Goal: Information Seeking & Learning: Check status

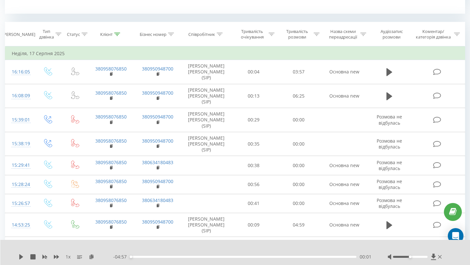
scroll to position [260, 0]
click at [215, 34] on div "Співробітник" at bounding box center [201, 35] width 27 height 6
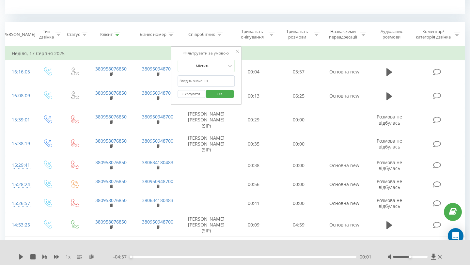
click at [209, 80] on input "text" at bounding box center [206, 80] width 57 height 11
type input "олег"
click button "OK" at bounding box center [220, 94] width 28 height 8
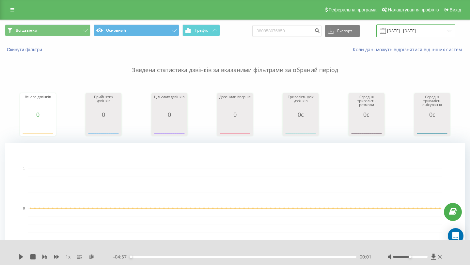
click at [400, 35] on input "19.05.2025 - 19.08.2025" at bounding box center [416, 30] width 79 height 13
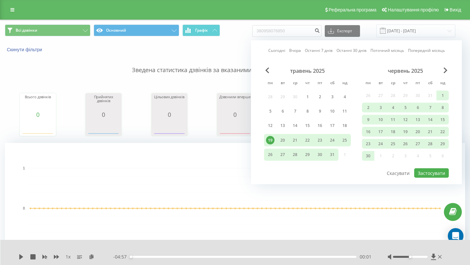
click at [442, 70] on div "червень 2025" at bounding box center [405, 71] width 87 height 7
click at [444, 70] on span "Next Month" at bounding box center [446, 71] width 4 height 6
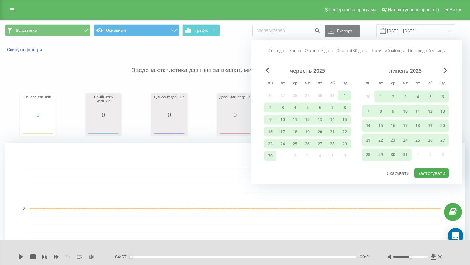
click at [443, 70] on div "липень 2025" at bounding box center [405, 71] width 87 height 7
click at [445, 70] on span "Next Month" at bounding box center [446, 71] width 4 height 6
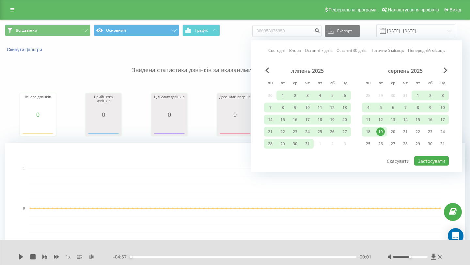
click at [381, 132] on div "19" at bounding box center [381, 132] width 8 height 8
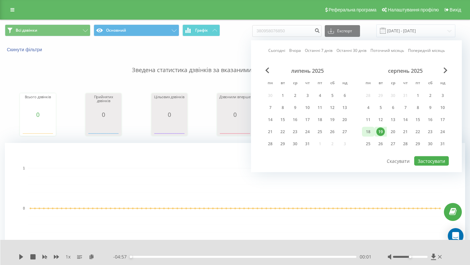
click at [371, 133] on div "18" at bounding box center [368, 132] width 8 height 8
click at [425, 163] on button "Застосувати" at bounding box center [431, 160] width 35 height 9
type input "18.08.2025 - 18.08.2025"
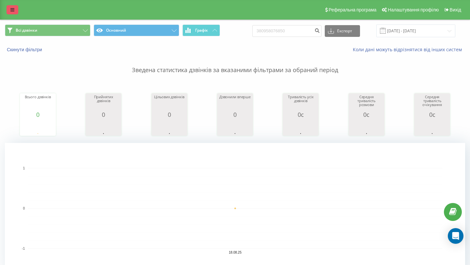
click at [10, 10] on icon at bounding box center [12, 10] width 4 height 5
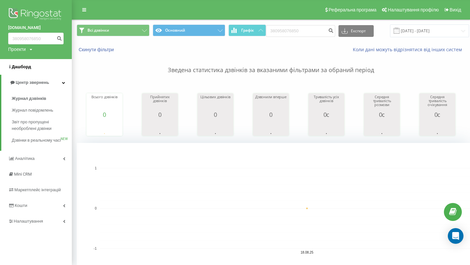
click at [28, 66] on span "Дашборд" at bounding box center [21, 66] width 19 height 5
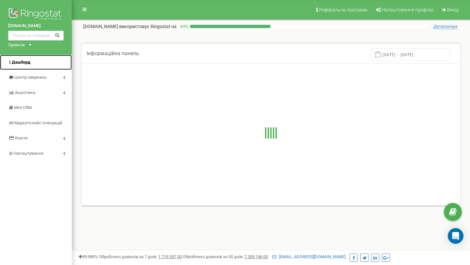
click at [31, 69] on link "Дашборд" at bounding box center [36, 62] width 72 height 15
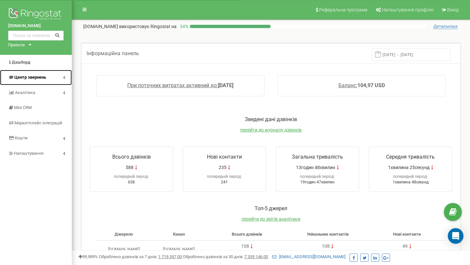
click at [37, 82] on link "Центр звернень" at bounding box center [36, 77] width 72 height 15
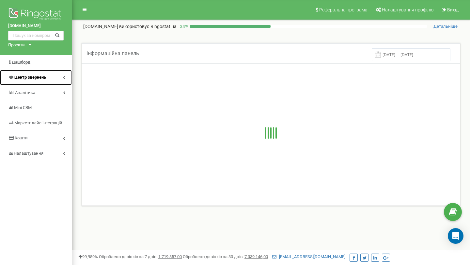
click at [34, 74] on span "Центр звернень" at bounding box center [27, 77] width 38 height 6
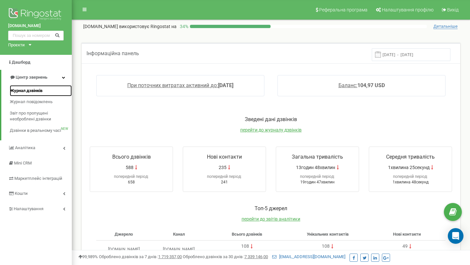
click at [35, 89] on span "Журнал дзвінків" at bounding box center [26, 91] width 33 height 6
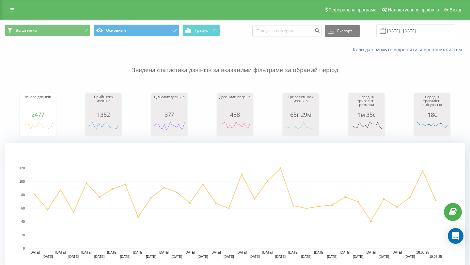
scroll to position [27, 0]
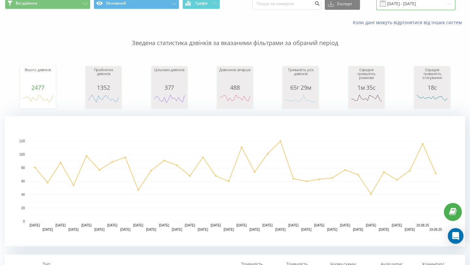
click at [407, 2] on input "19.07.2025 - 19.08.2025" at bounding box center [416, 3] width 79 height 13
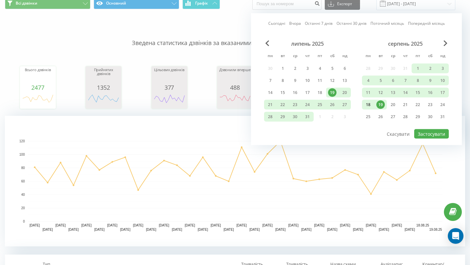
click at [374, 105] on div "18" at bounding box center [368, 105] width 12 height 10
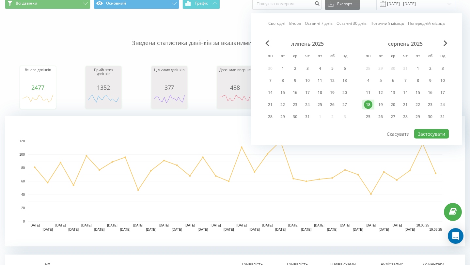
click at [374, 105] on div "18" at bounding box center [368, 105] width 12 height 10
click at [433, 128] on div "липень 2025 пн вт ср чт пт сб нд 30 1 2 3 4 5 6 7 8 9 10 11 12 13 14 15 16 17 1…" at bounding box center [356, 84] width 185 height 88
click at [433, 135] on button "Застосувати" at bounding box center [431, 133] width 35 height 9
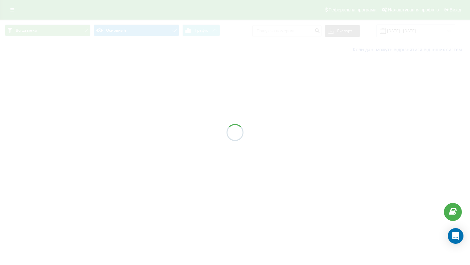
type input "18.08.2025 - 18.08.2025"
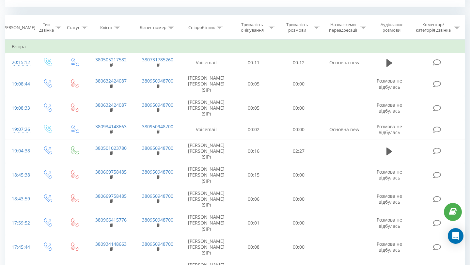
scroll to position [256, 0]
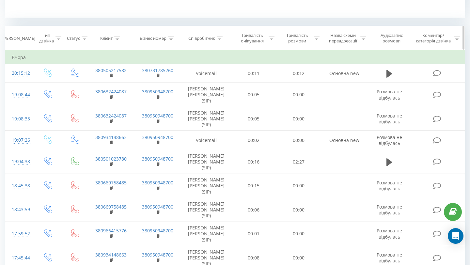
click at [209, 37] on div "Співробітник" at bounding box center [201, 39] width 27 height 6
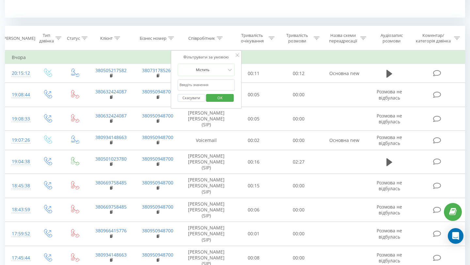
click at [218, 84] on input "text" at bounding box center [206, 84] width 57 height 11
type input "олег"
click at [233, 100] on button "OK" at bounding box center [220, 98] width 28 height 8
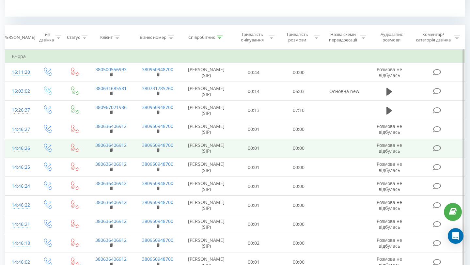
scroll to position [256, 0]
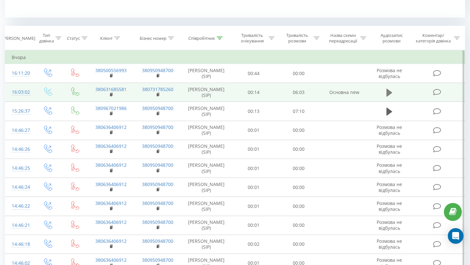
click at [390, 97] on icon at bounding box center [390, 93] width 6 height 8
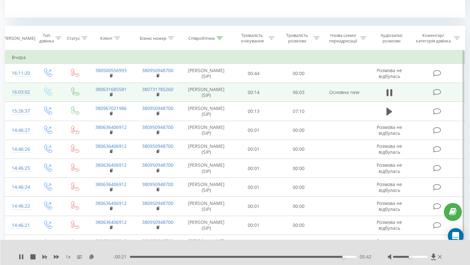
click at [25, 259] on div "1 x" at bounding box center [66, 257] width 95 height 7
click at [22, 258] on icon at bounding box center [21, 256] width 5 height 5
click at [20, 257] on icon at bounding box center [21, 256] width 4 height 5
click at [432, 260] on div "1 x 00:00 06:03 06:03" at bounding box center [235, 252] width 470 height 25
click at [433, 257] on icon at bounding box center [433, 257] width 5 height 6
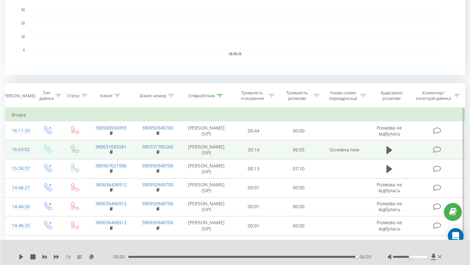
scroll to position [212, 0]
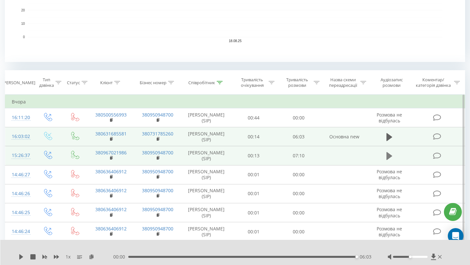
click at [389, 160] on icon at bounding box center [390, 156] width 6 height 8
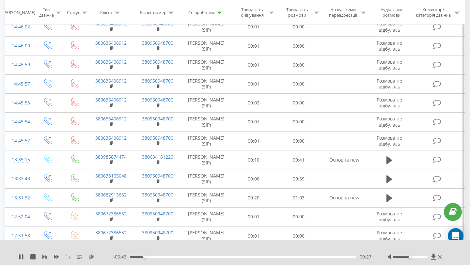
scroll to position [705, 0]
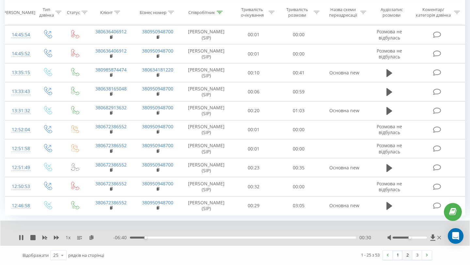
click at [404, 256] on link "2" at bounding box center [408, 255] width 10 height 9
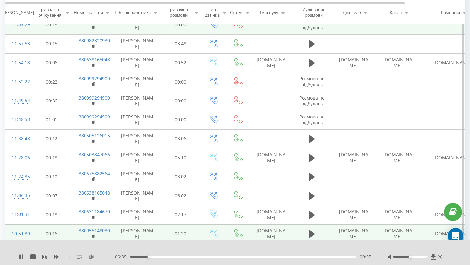
scroll to position [362, 0]
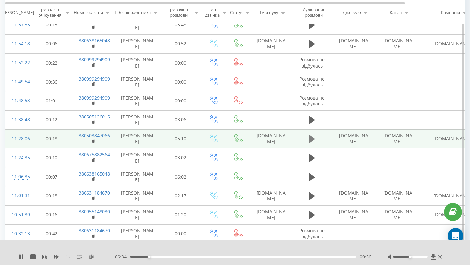
click at [313, 144] on icon at bounding box center [312, 139] width 6 height 9
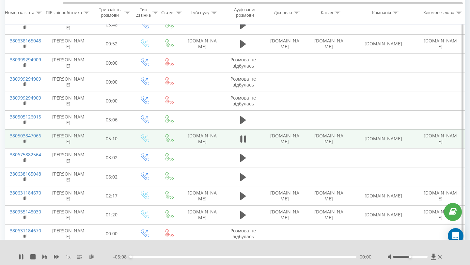
scroll to position [0, 0]
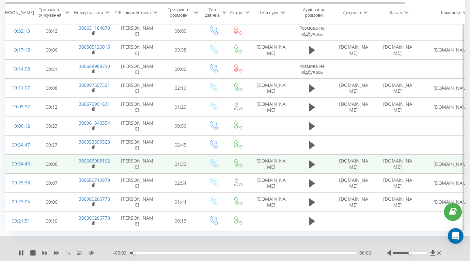
scroll to position [590, 0]
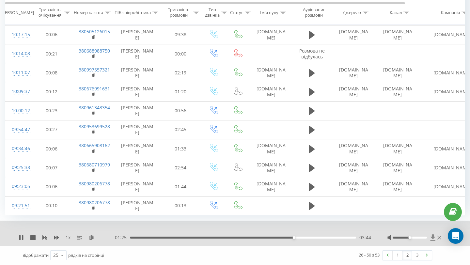
click at [435, 239] on icon at bounding box center [433, 237] width 6 height 7
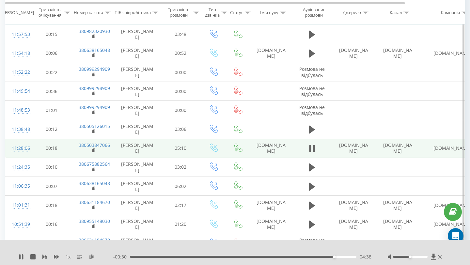
scroll to position [360, 0]
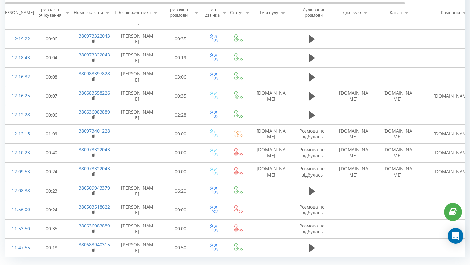
click at [57, 250] on span "50" at bounding box center [55, 253] width 5 height 6
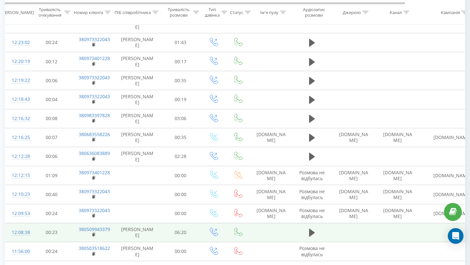
click at [306, 223] on td at bounding box center [312, 232] width 39 height 19
click at [312, 228] on icon at bounding box center [312, 232] width 6 height 9
click at [311, 228] on icon at bounding box center [312, 232] width 6 height 9
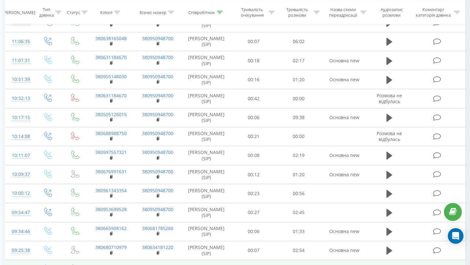
scroll to position [981, 0]
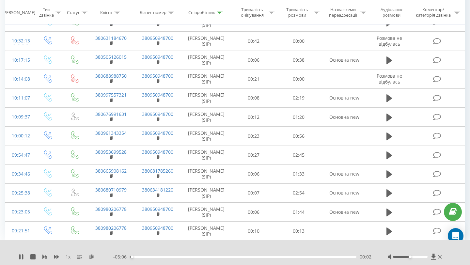
scroll to position [1057, 0]
drag, startPoint x: 132, startPoint y: 257, endPoint x: 309, endPoint y: 261, distance: 176.7
click at [309, 261] on div "1 x - 01:05 04:04 04:04" at bounding box center [235, 252] width 470 height 25
drag, startPoint x: 309, startPoint y: 257, endPoint x: 320, endPoint y: 258, distance: 10.8
click at [320, 258] on div "04:17" at bounding box center [319, 257] width 3 height 3
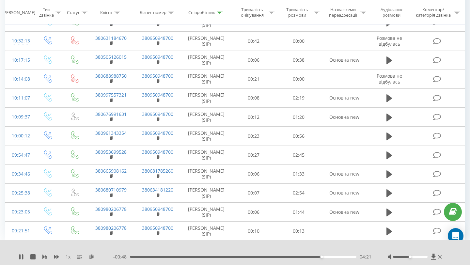
drag, startPoint x: 321, startPoint y: 255, endPoint x: 326, endPoint y: 255, distance: 4.3
click at [326, 255] on div "- 00:48 04:21 04:21" at bounding box center [242, 257] width 258 height 7
drag, startPoint x: 322, startPoint y: 258, endPoint x: 337, endPoint y: 259, distance: 15.0
click at [337, 259] on div "- 00:26 04:42 04:42" at bounding box center [242, 257] width 258 height 7
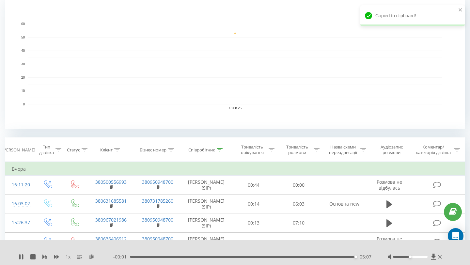
scroll to position [0, 0]
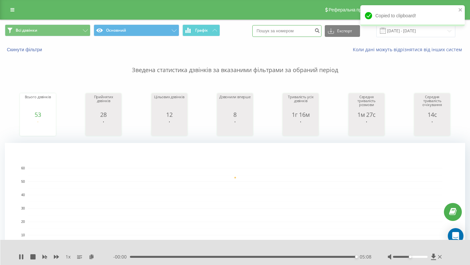
click at [309, 31] on input at bounding box center [286, 31] width 69 height 12
paste input "380503847066"
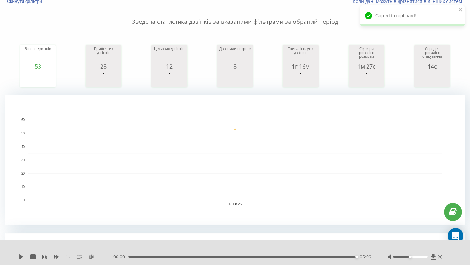
scroll to position [148, 0]
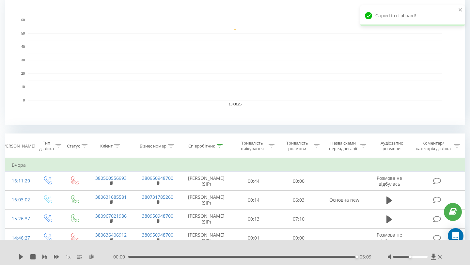
type input "380503847066"
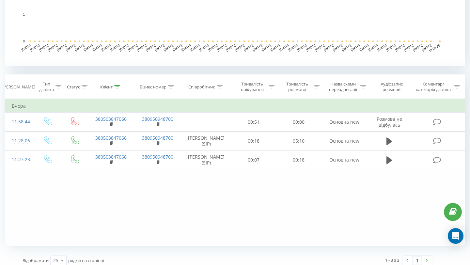
scroll to position [208, 0]
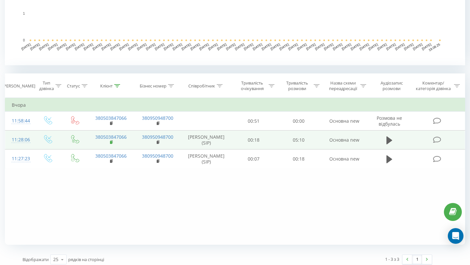
click at [111, 144] on rect at bounding box center [111, 142] width 2 height 3
